Goal: Find specific page/section: Find specific page/section

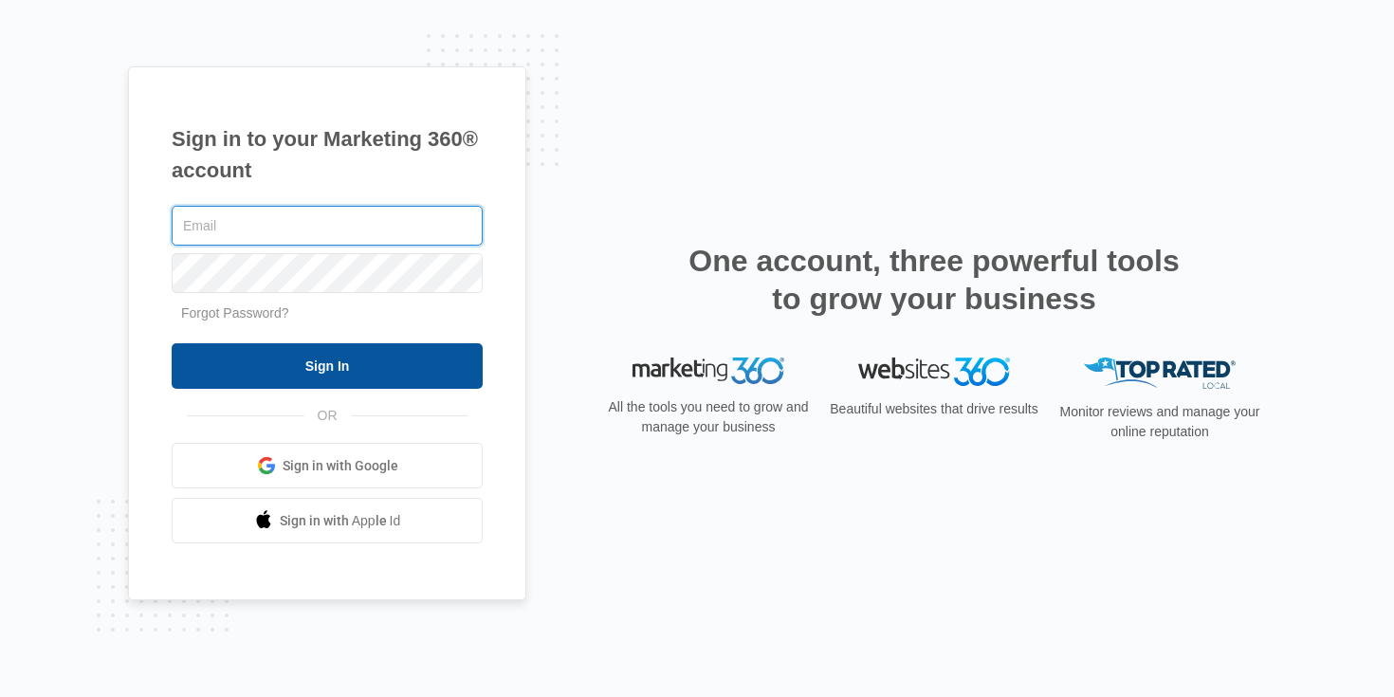
type input "[PERSON_NAME][EMAIL_ADDRESS][PERSON_NAME][DOMAIN_NAME]"
click at [390, 353] on input "Sign In" at bounding box center [327, 366] width 311 height 46
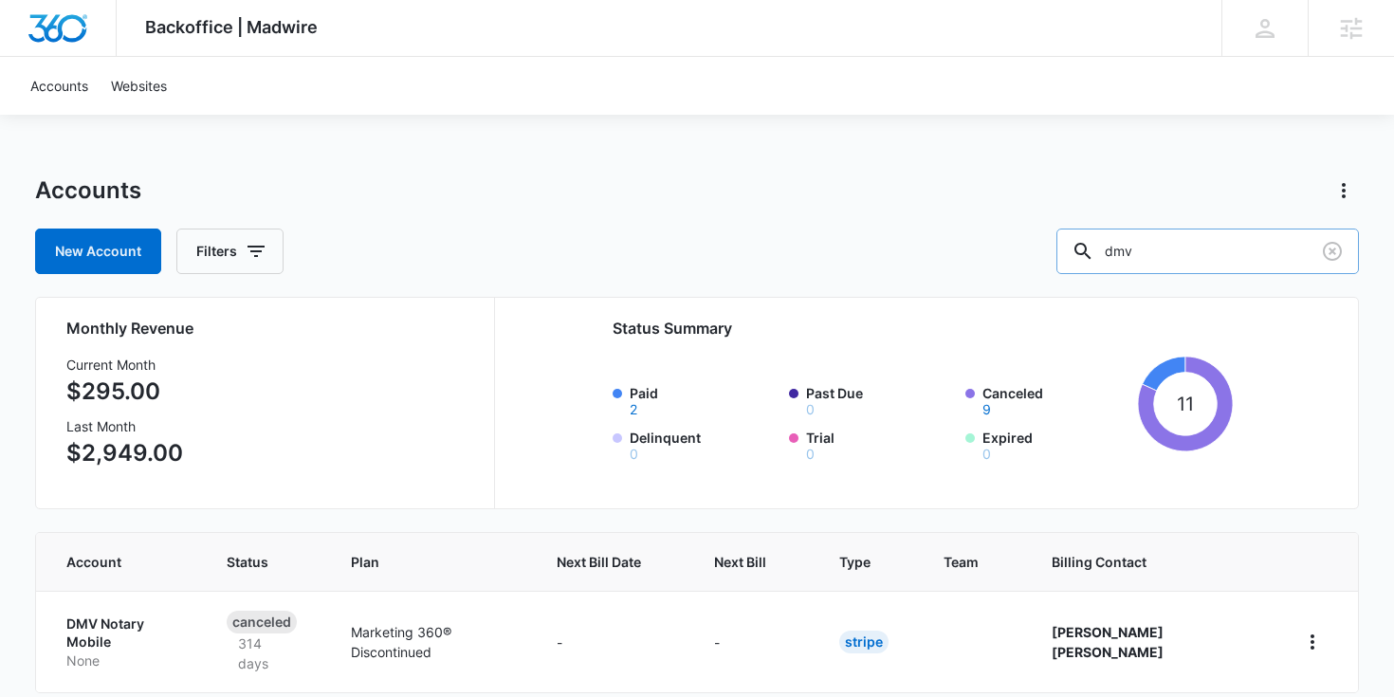
click at [1223, 248] on input "dmv" at bounding box center [1207, 251] width 302 height 46
paste input "ClearPro Forces"
type input "ClearPro Forces"
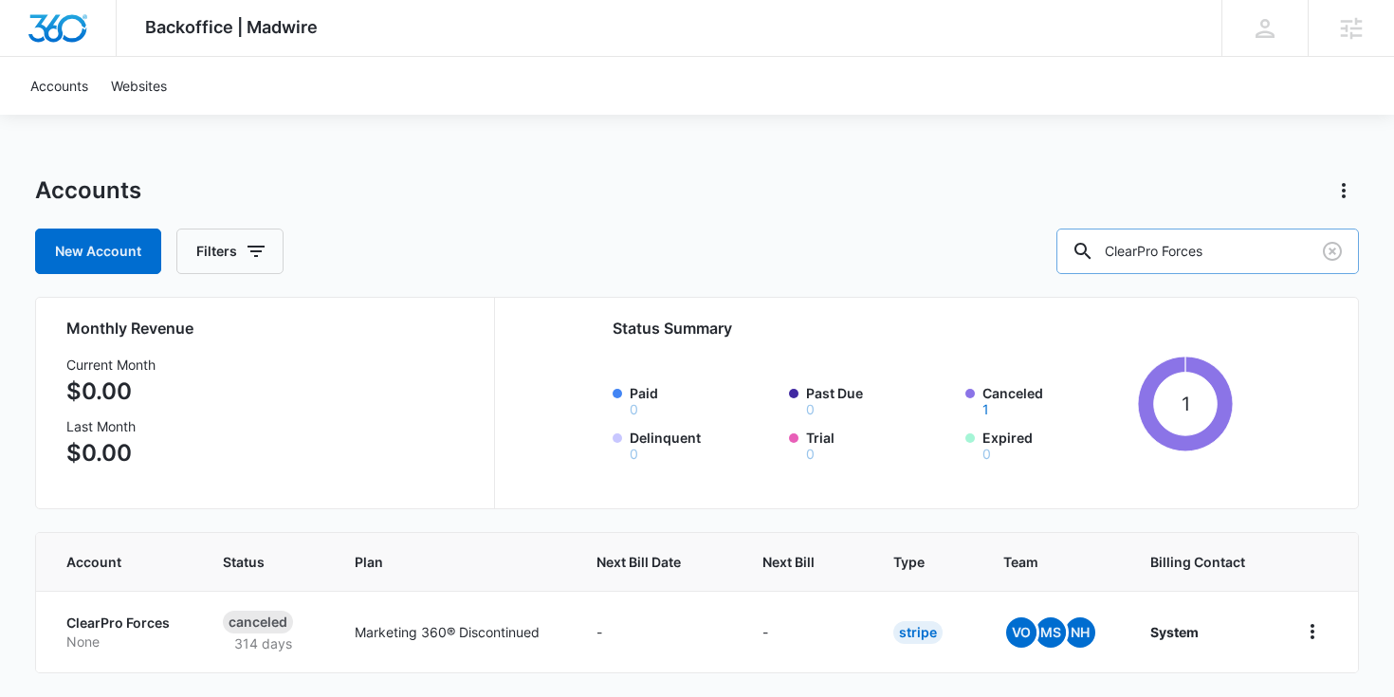
scroll to position [64, 0]
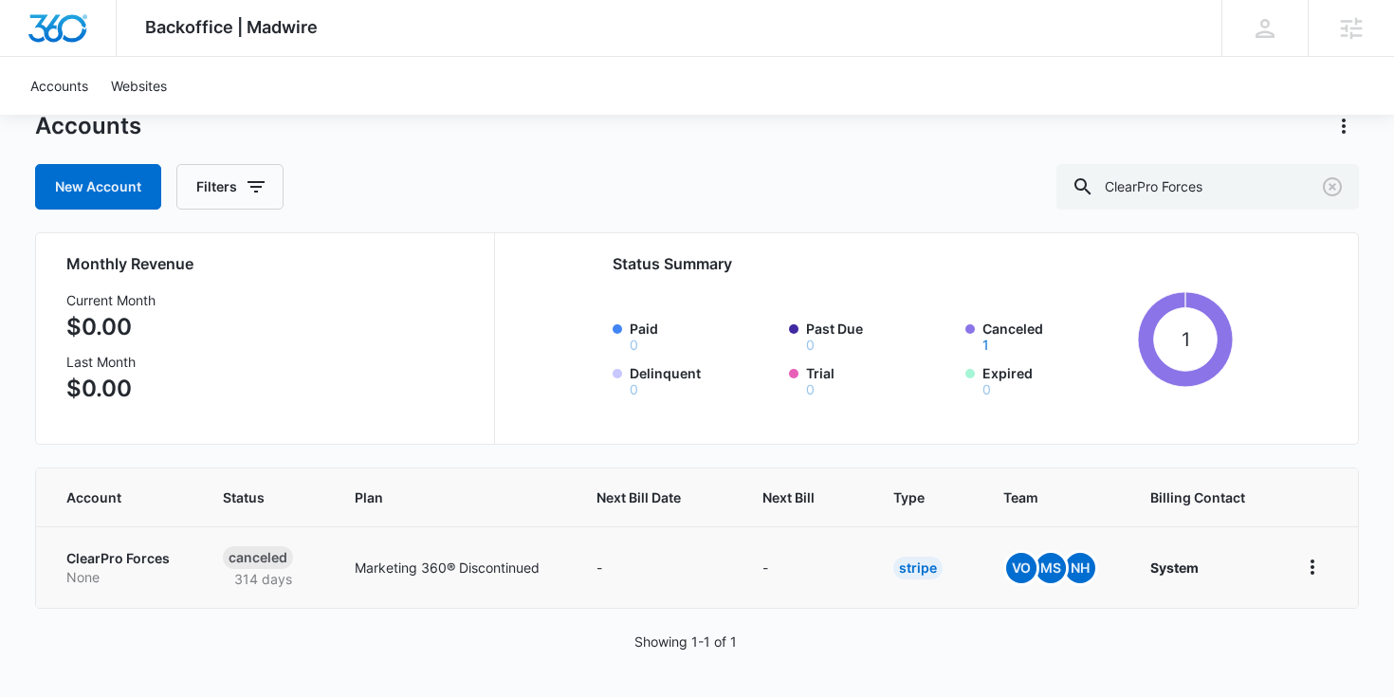
click at [138, 558] on p "ClearPro Forces" at bounding box center [121, 558] width 111 height 19
